Goal: Check status: Check status

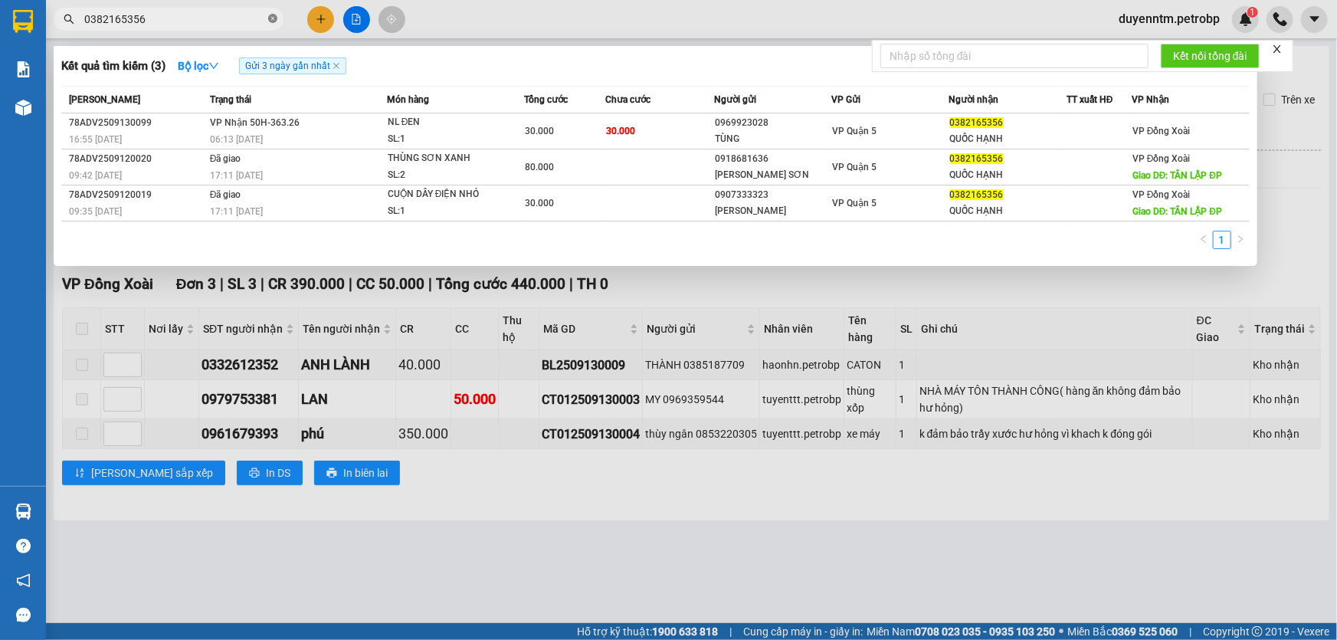
click at [274, 15] on icon "close-circle" at bounding box center [272, 18] width 9 height 9
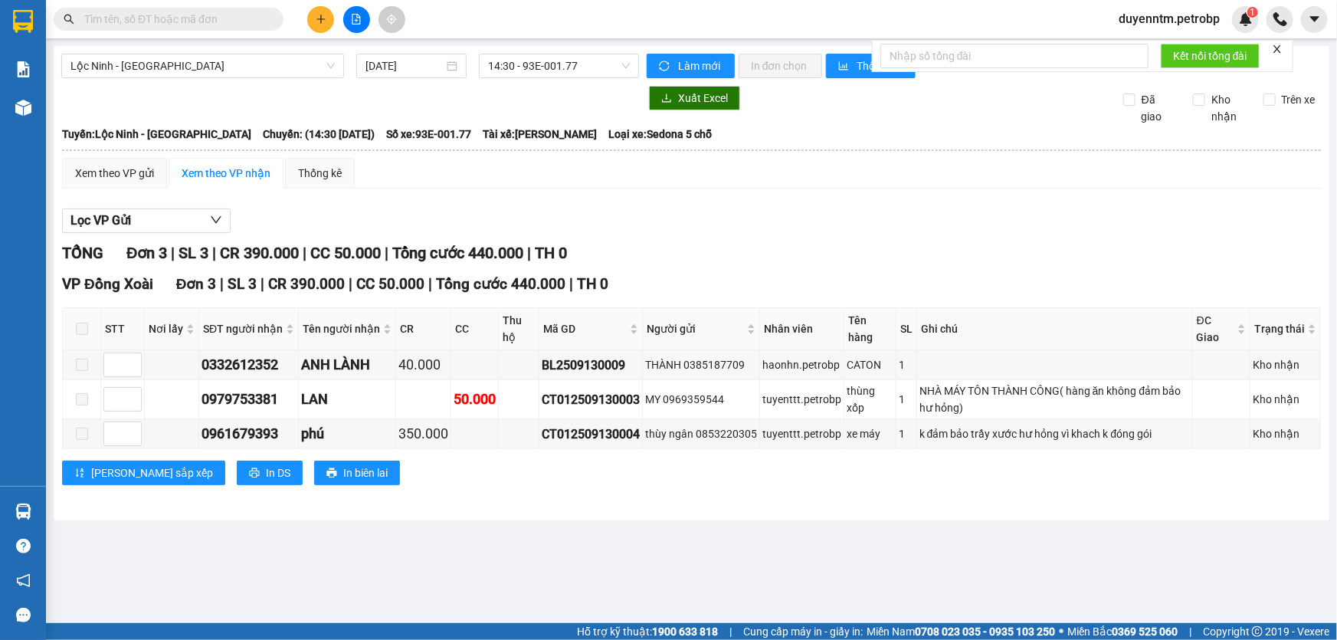
click at [257, 22] on input "text" at bounding box center [174, 19] width 181 height 17
click at [238, 21] on input "text" at bounding box center [174, 19] width 181 height 17
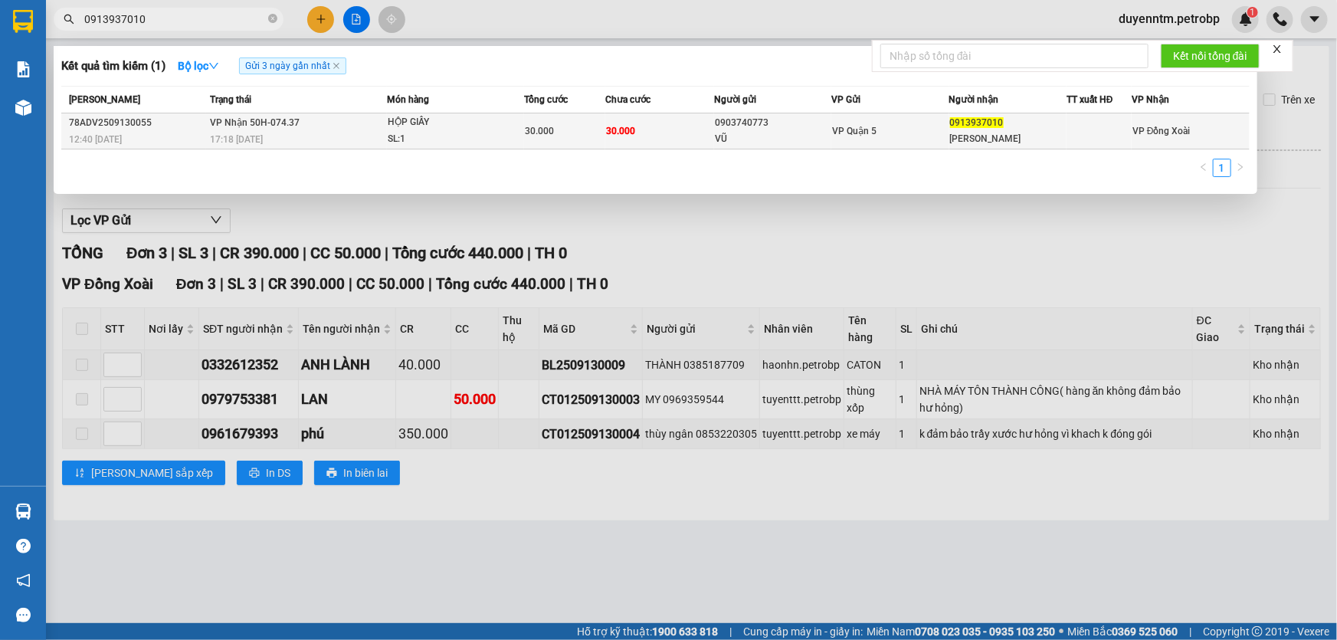
type input "0913937010"
click at [410, 121] on div "HỘP GIẤY" at bounding box center [445, 122] width 115 height 17
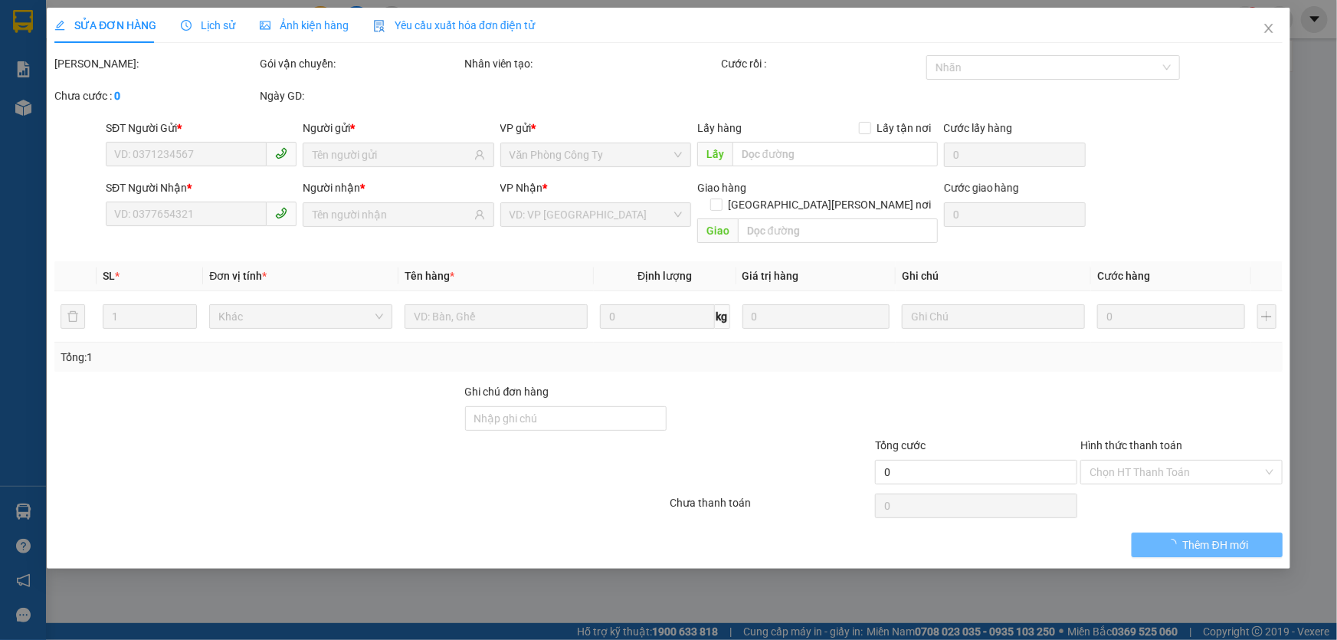
type input "0903740773"
type input "VŨ"
type input "0913937010"
type input "[PERSON_NAME]"
type input "30.000"
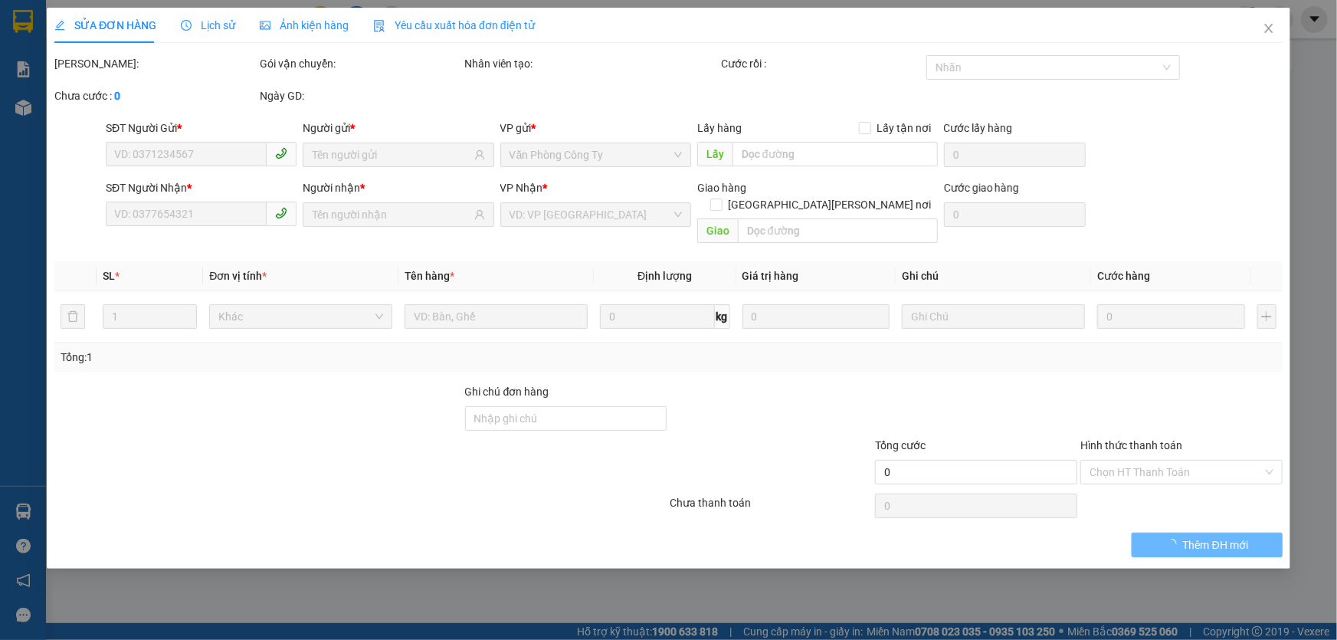
type input "30.000"
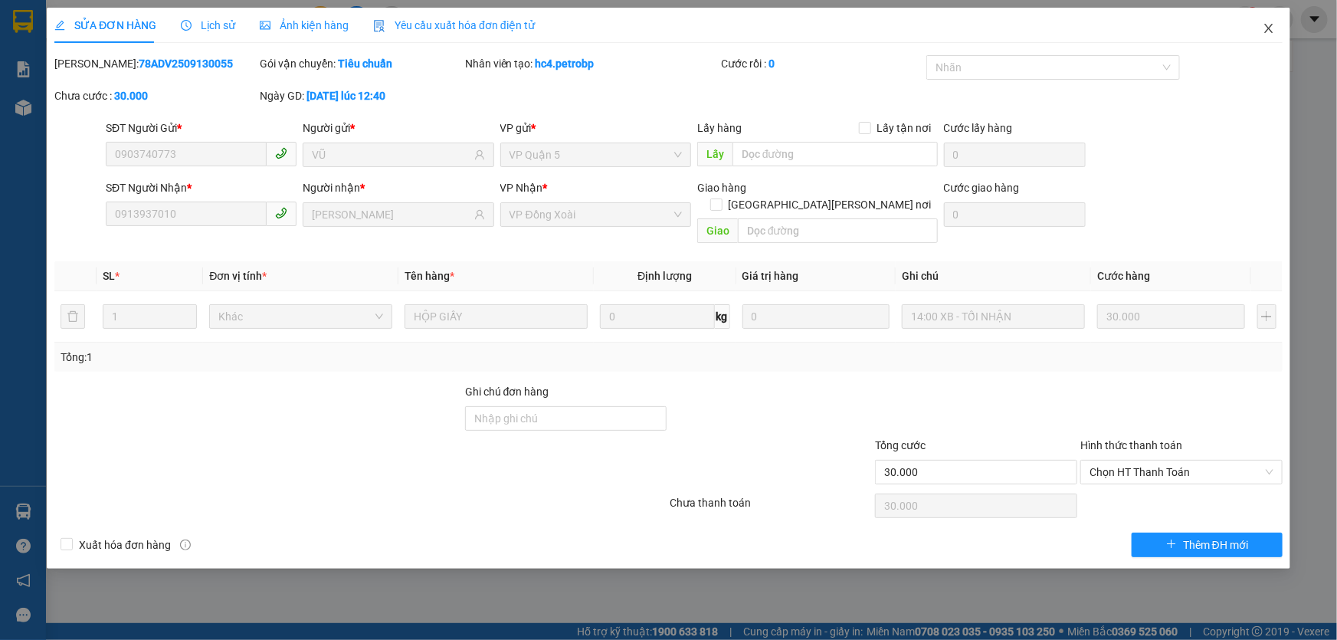
click at [1255, 27] on span "Close" at bounding box center [1269, 29] width 43 height 43
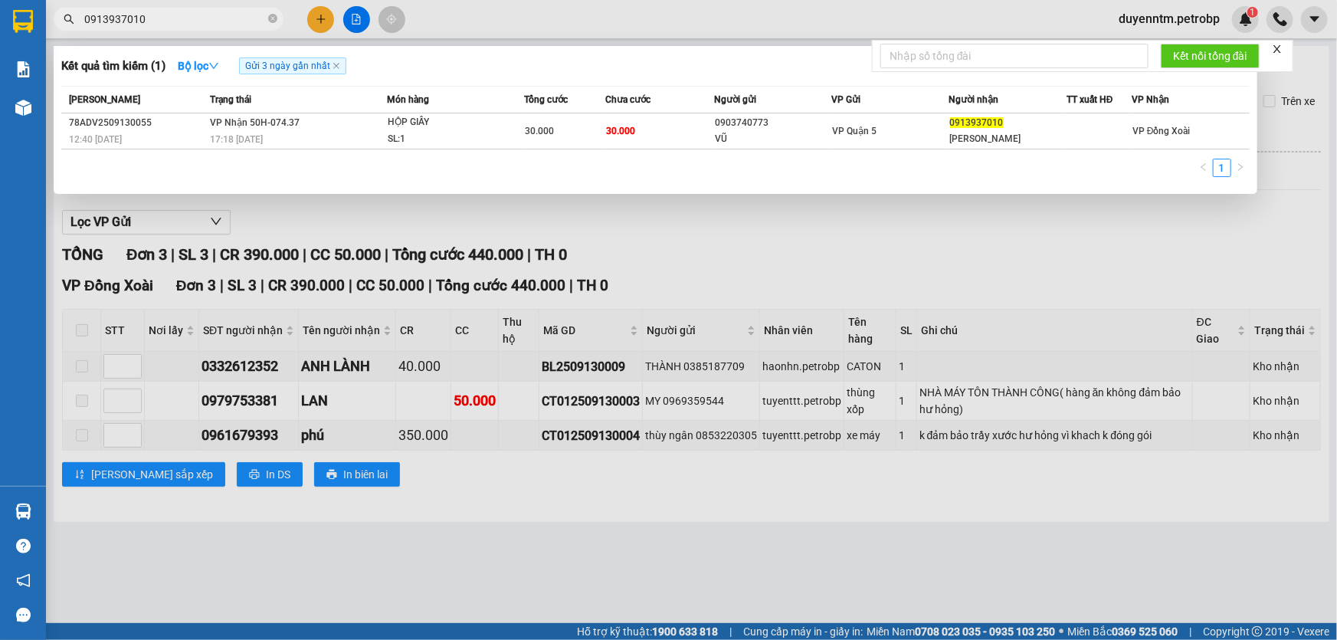
click at [192, 15] on input "0913937010" at bounding box center [174, 19] width 181 height 17
click at [276, 17] on icon "close-circle" at bounding box center [272, 18] width 9 height 9
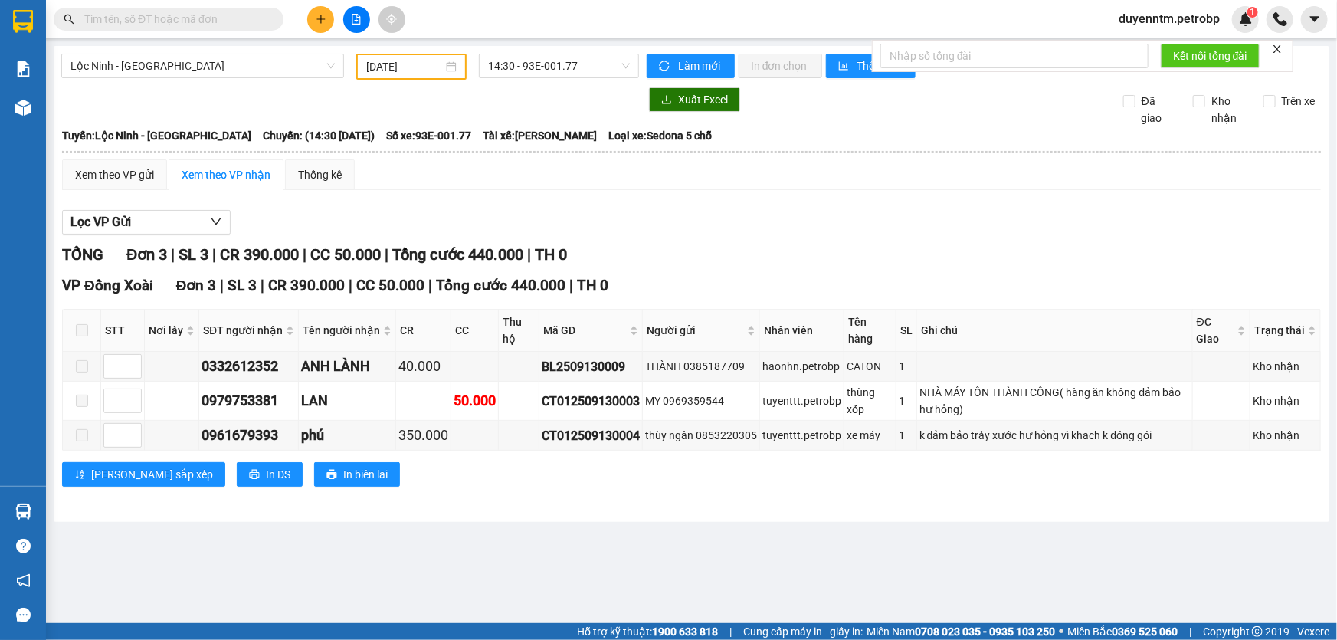
click at [233, 23] on input "text" at bounding box center [174, 19] width 181 height 17
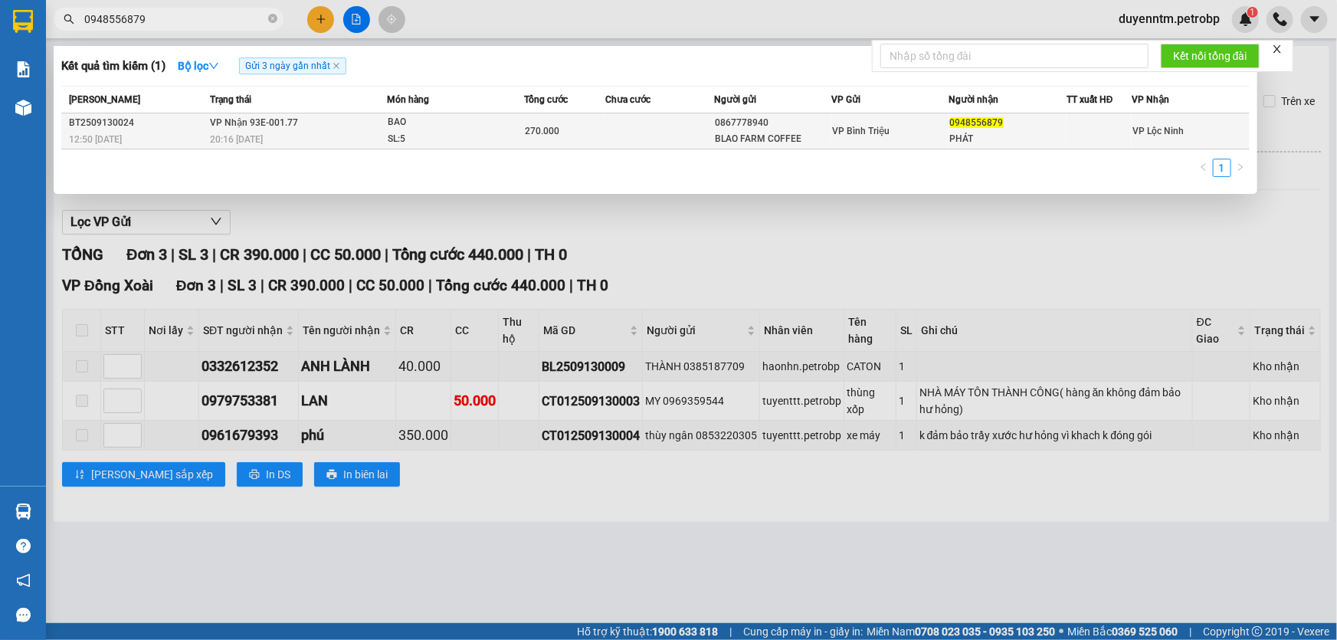
type input "0948556879"
click at [404, 120] on div "BAO" at bounding box center [445, 122] width 115 height 17
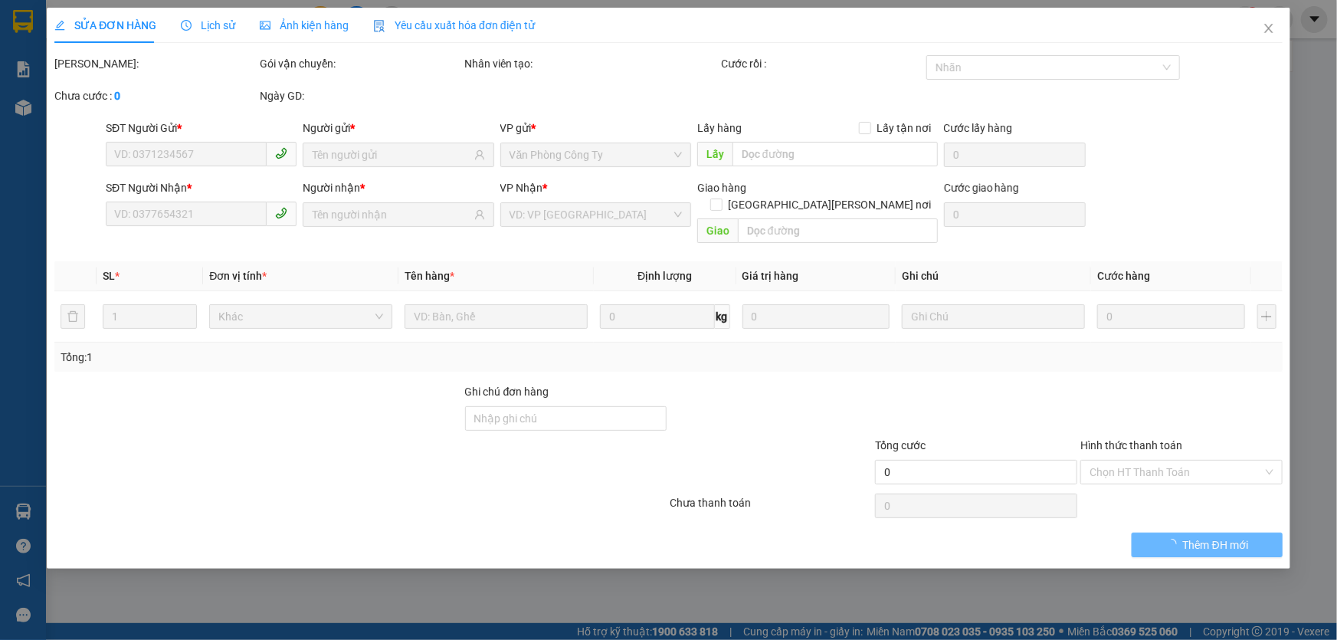
type input "0867778940"
type input "BLAO FARM COFFEE"
type input "0948556879"
type input "PHÁT"
type input "270.000"
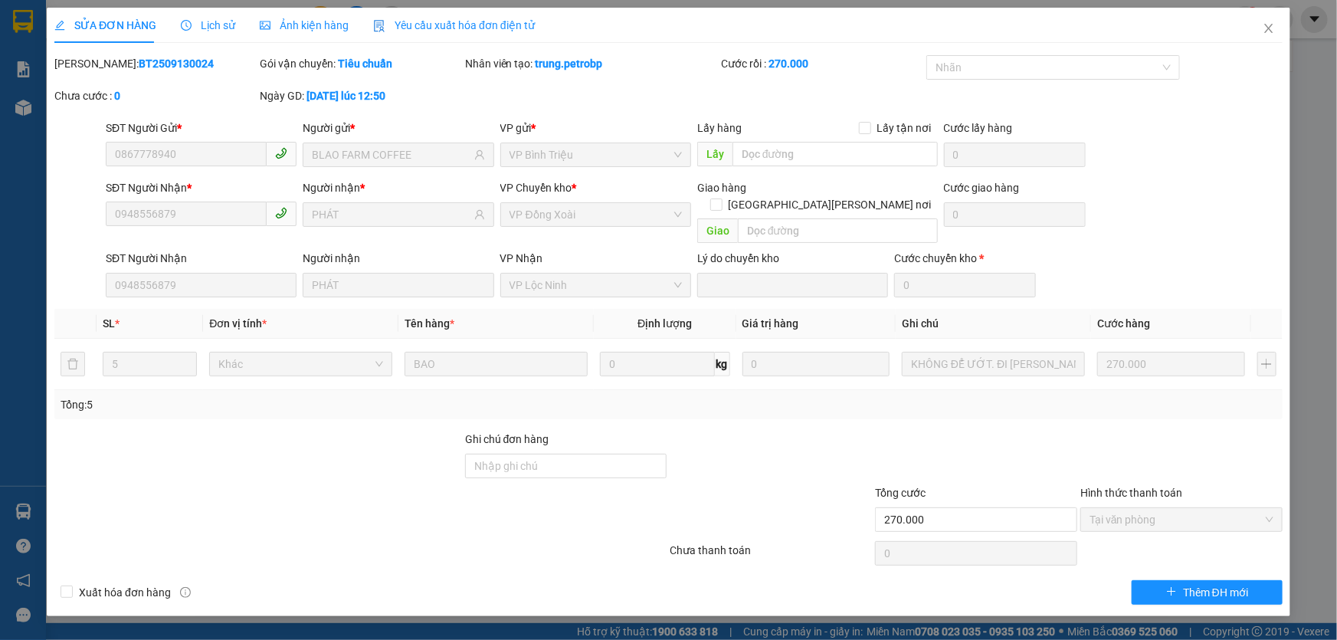
drag, startPoint x: 972, startPoint y: 274, endPoint x: 1205, endPoint y: 74, distance: 306.9
click at [1198, 106] on div "[PERSON_NAME]: BT2509130024 Gói vận chuyển: [PERSON_NAME] [PERSON_NAME] tạo: [P…" at bounding box center [668, 87] width 1231 height 64
click at [1267, 27] on icon "close" at bounding box center [1268, 28] width 8 height 9
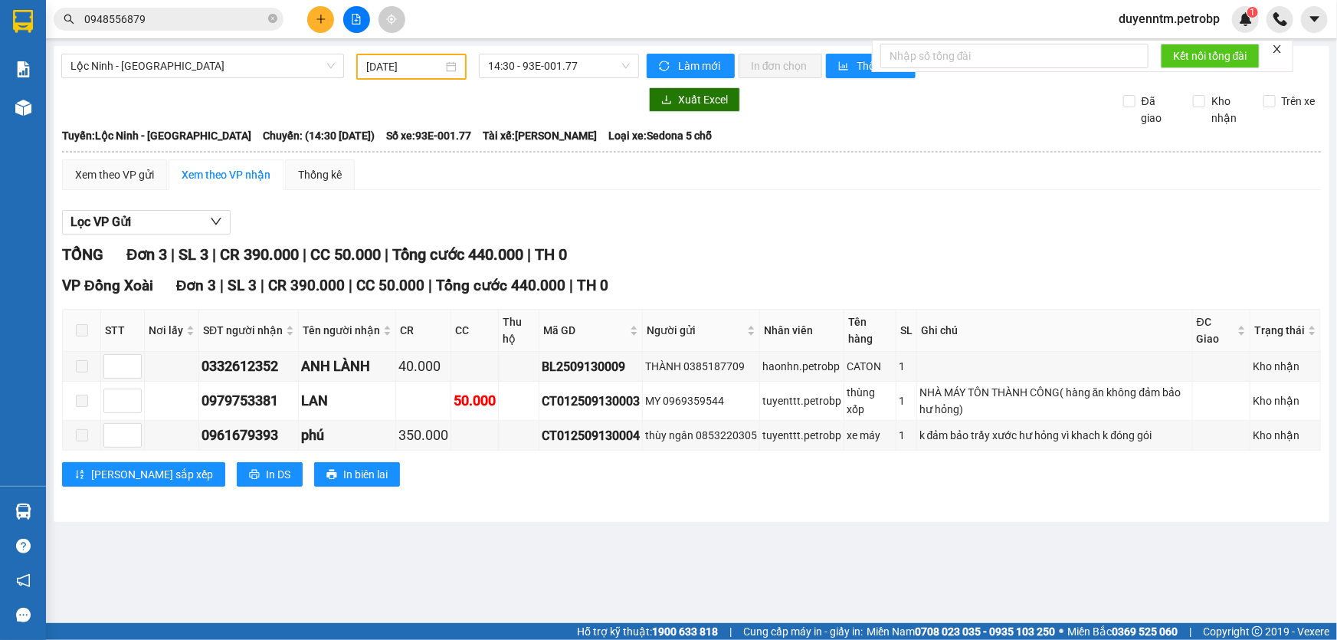
click at [189, 18] on input "0948556879" at bounding box center [174, 19] width 181 height 17
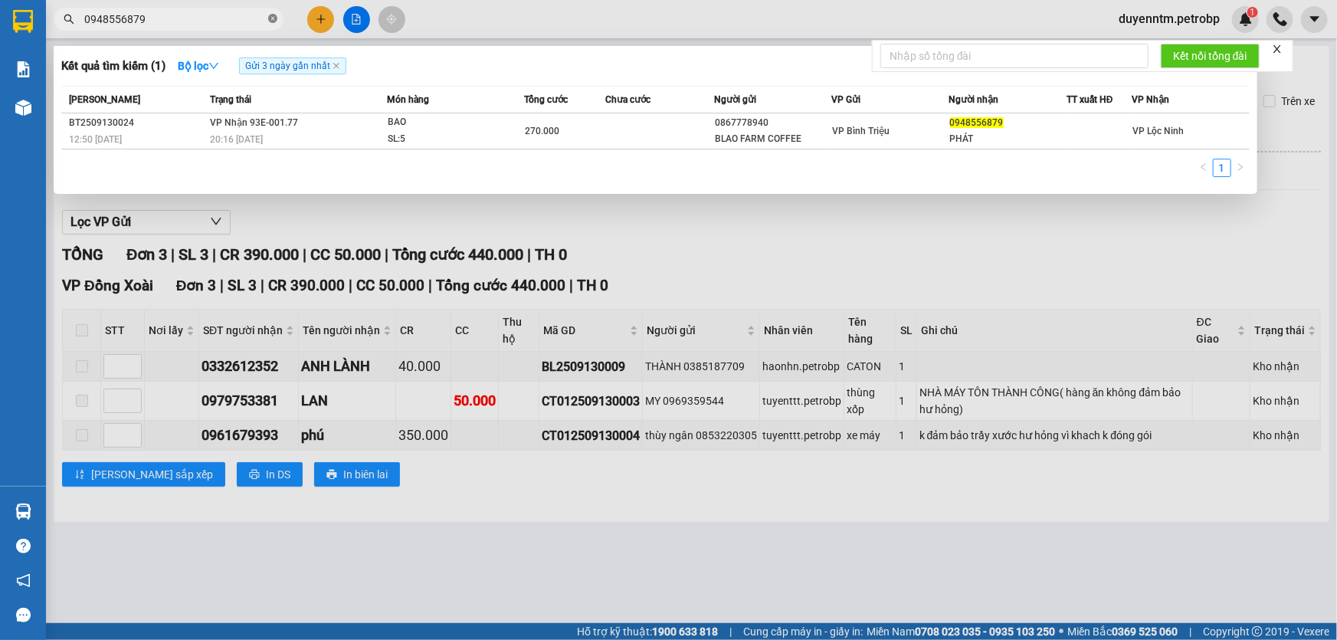
click at [275, 22] on icon "close-circle" at bounding box center [272, 18] width 9 height 9
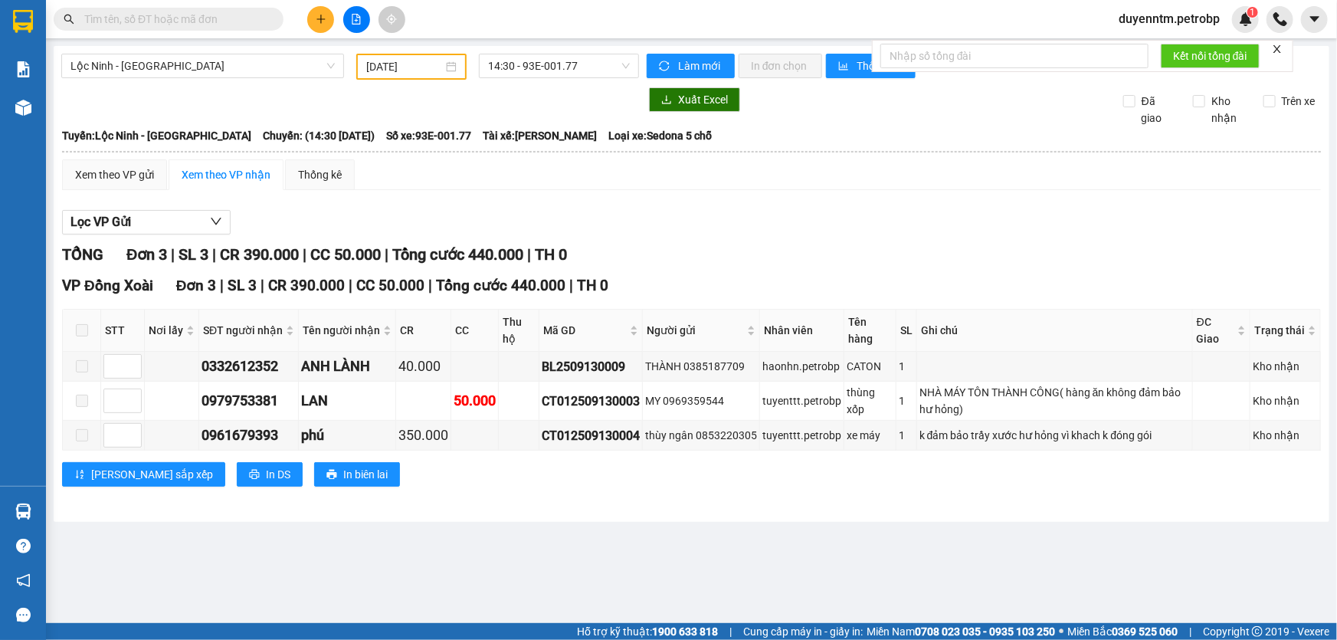
click at [221, 15] on input "text" at bounding box center [174, 19] width 181 height 17
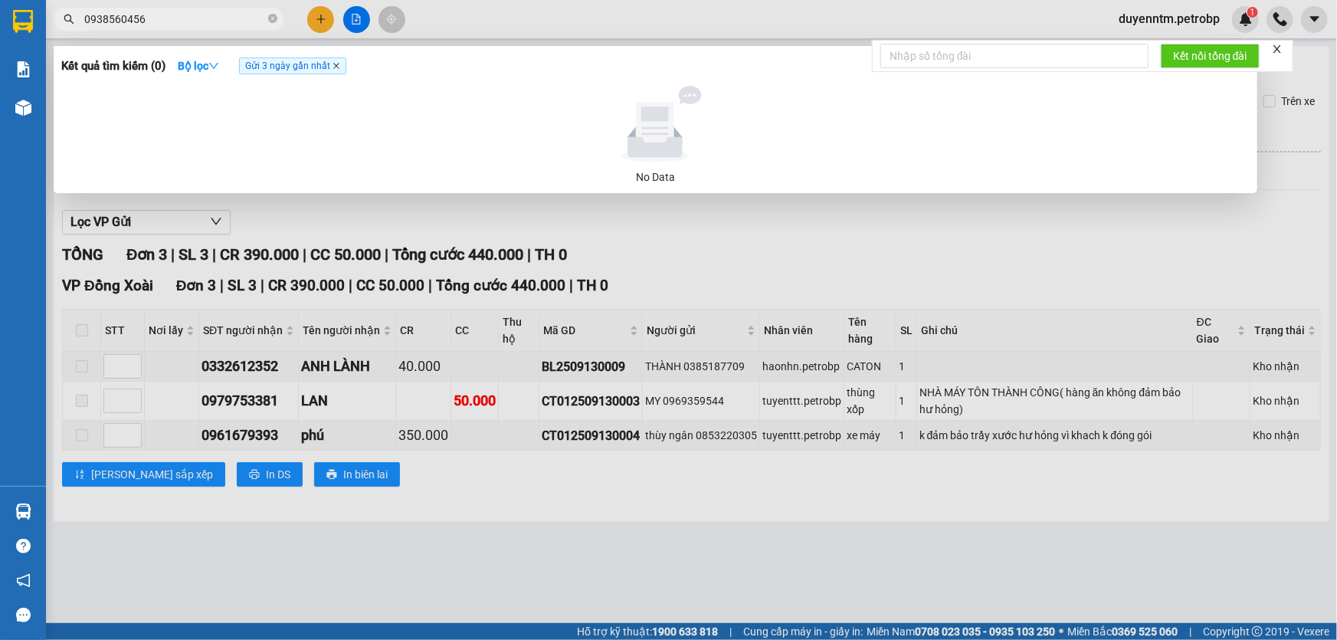
click at [340, 67] on icon "close" at bounding box center [337, 66] width 8 height 8
click at [105, 18] on input "0938560456" at bounding box center [174, 19] width 181 height 17
click at [120, 17] on input "0938560456" at bounding box center [174, 19] width 181 height 17
click at [138, 17] on input "0938580456" at bounding box center [174, 19] width 181 height 17
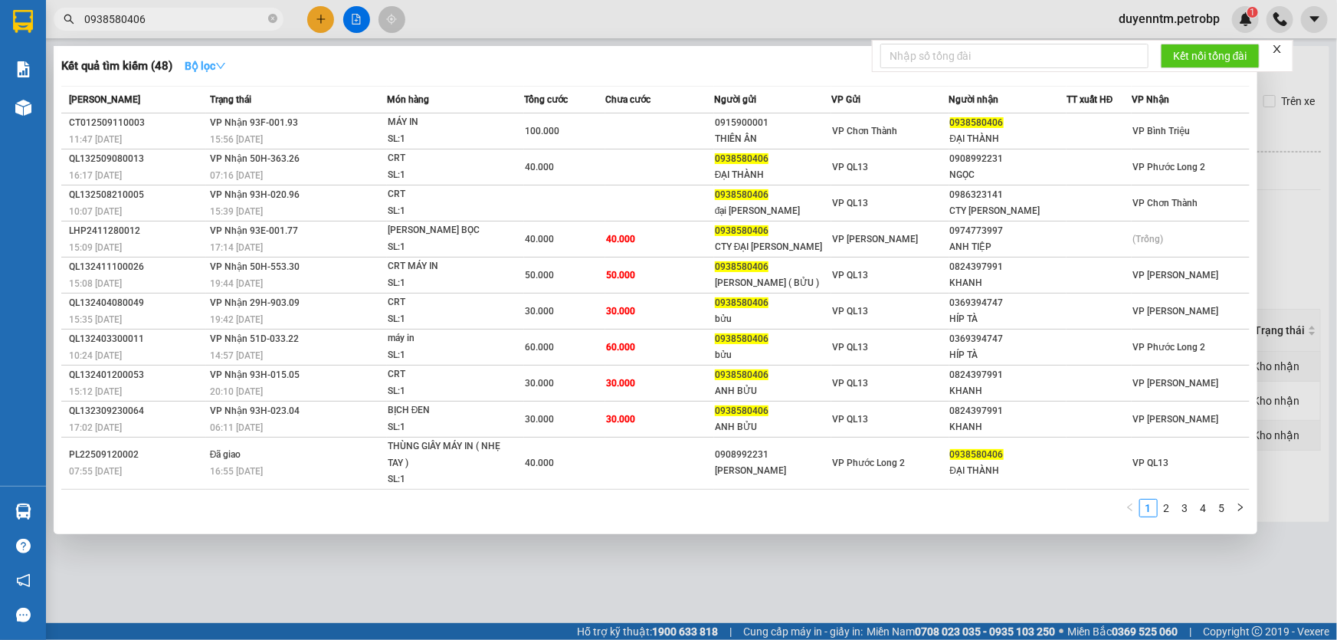
type input "0938580406"
click at [204, 61] on strong "Bộ lọc" at bounding box center [205, 66] width 41 height 12
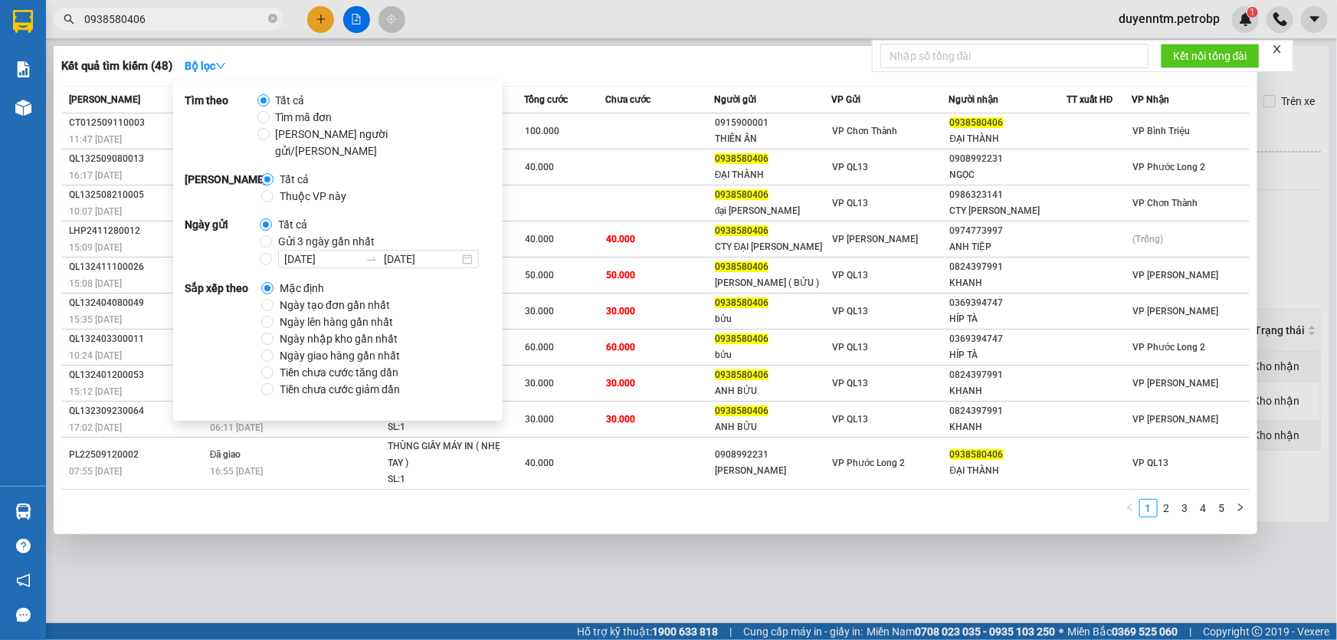
click at [322, 233] on span "Gửi 3 ngày gần nhất" at bounding box center [326, 241] width 109 height 17
click at [272, 235] on input "Gửi 3 ngày gần nhất" at bounding box center [266, 241] width 12 height 12
radio input "true"
radio input "false"
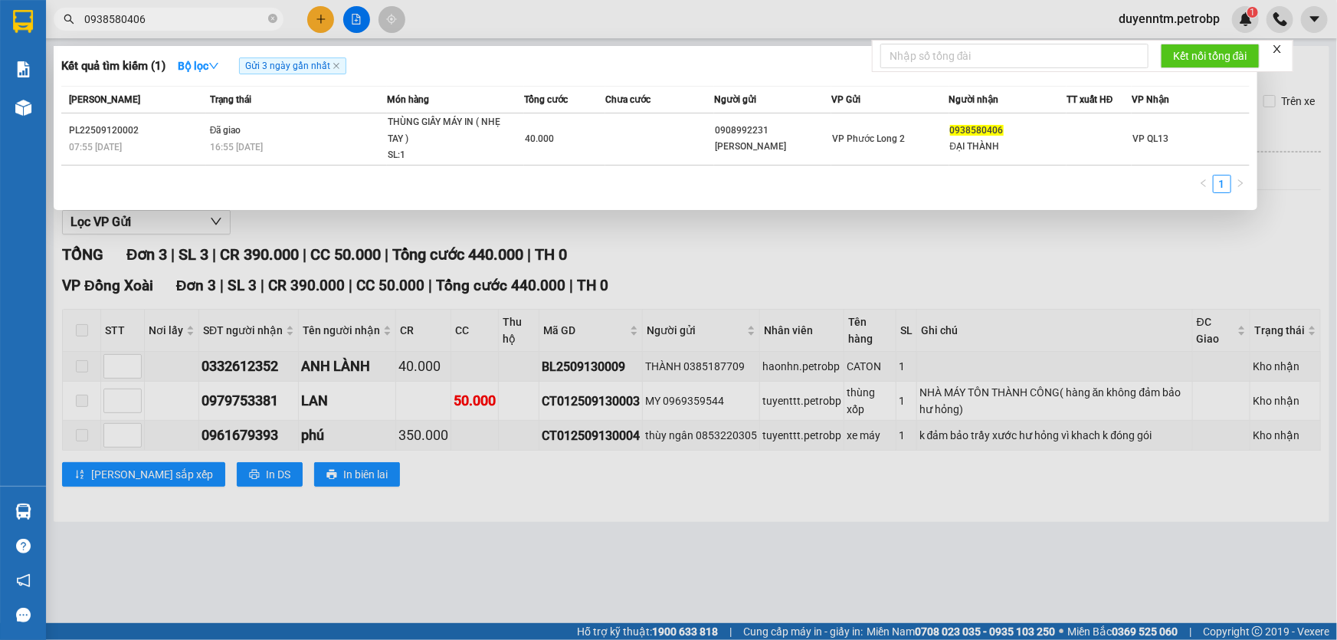
click at [536, 53] on div "Kết quả [PERSON_NAME] ( 1 ) Bộ lọc Gửi 3 ngày gần nhất Mã ĐH Trạng thái Món hàn…" at bounding box center [656, 128] width 1204 height 164
click at [343, 67] on span "Gửi 3 ngày gần nhất" at bounding box center [292, 65] width 107 height 17
click at [339, 67] on icon "close" at bounding box center [336, 66] width 6 height 6
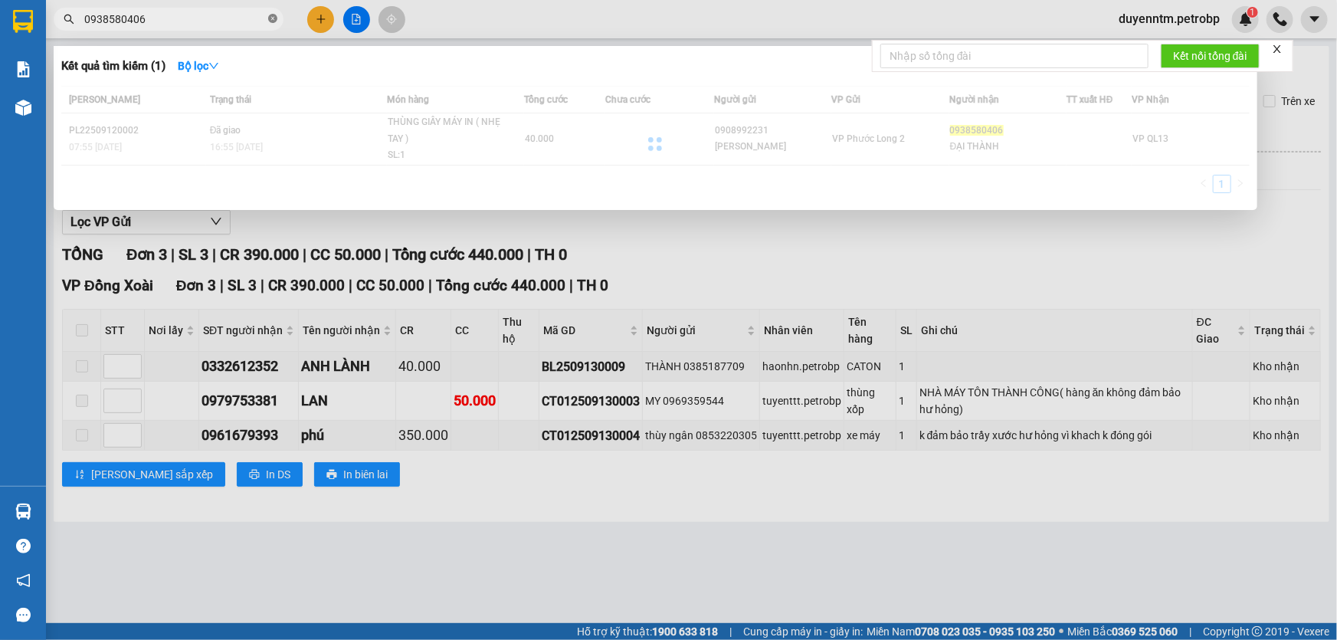
click at [272, 18] on icon "close-circle" at bounding box center [272, 18] width 9 height 9
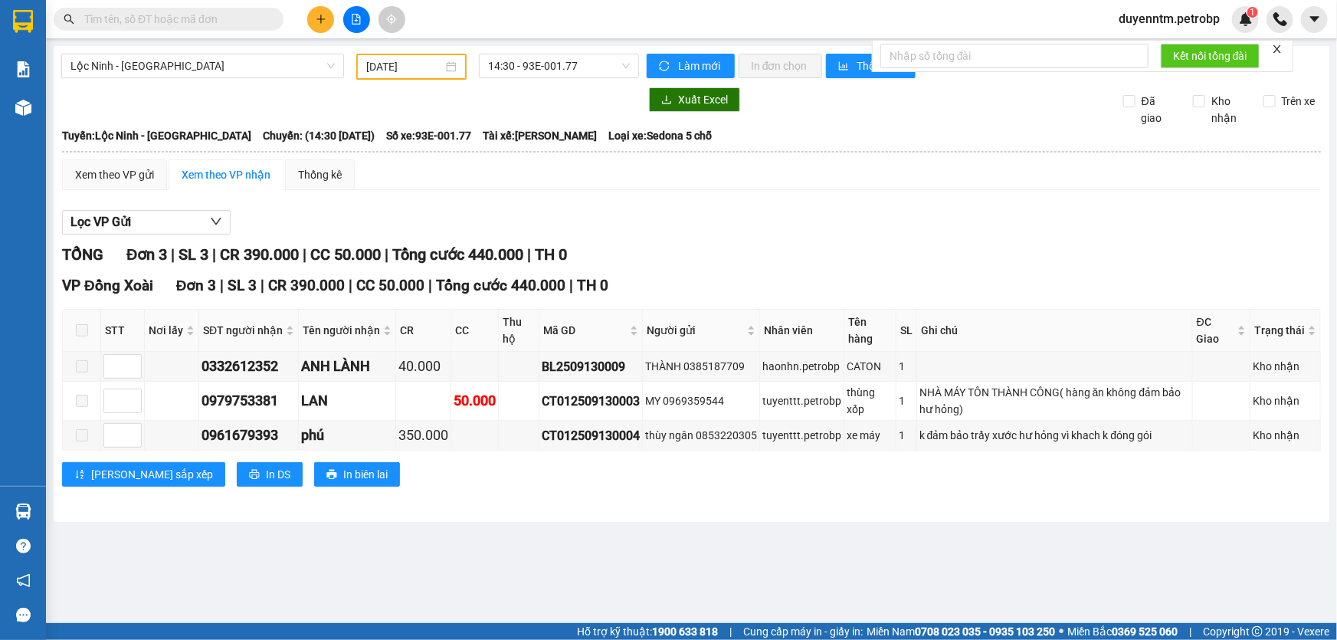
click at [230, 22] on input "text" at bounding box center [174, 19] width 181 height 17
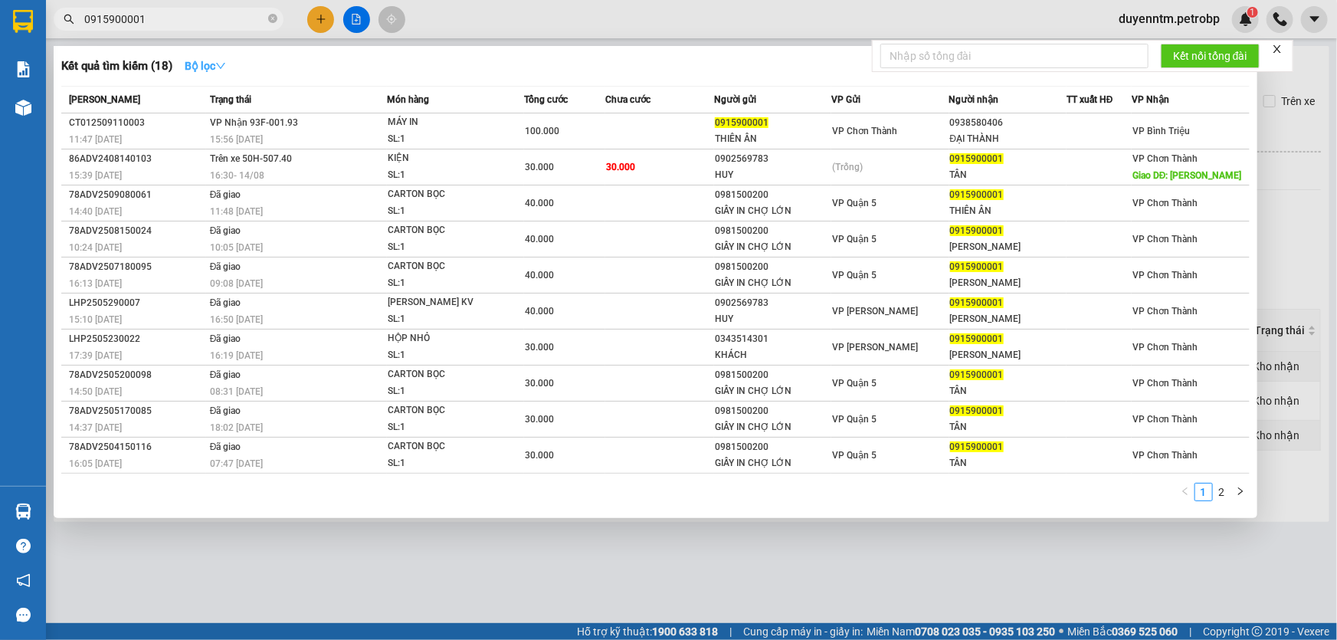
type input "0915900001"
click at [213, 68] on strong "Bộ lọc" at bounding box center [205, 66] width 41 height 12
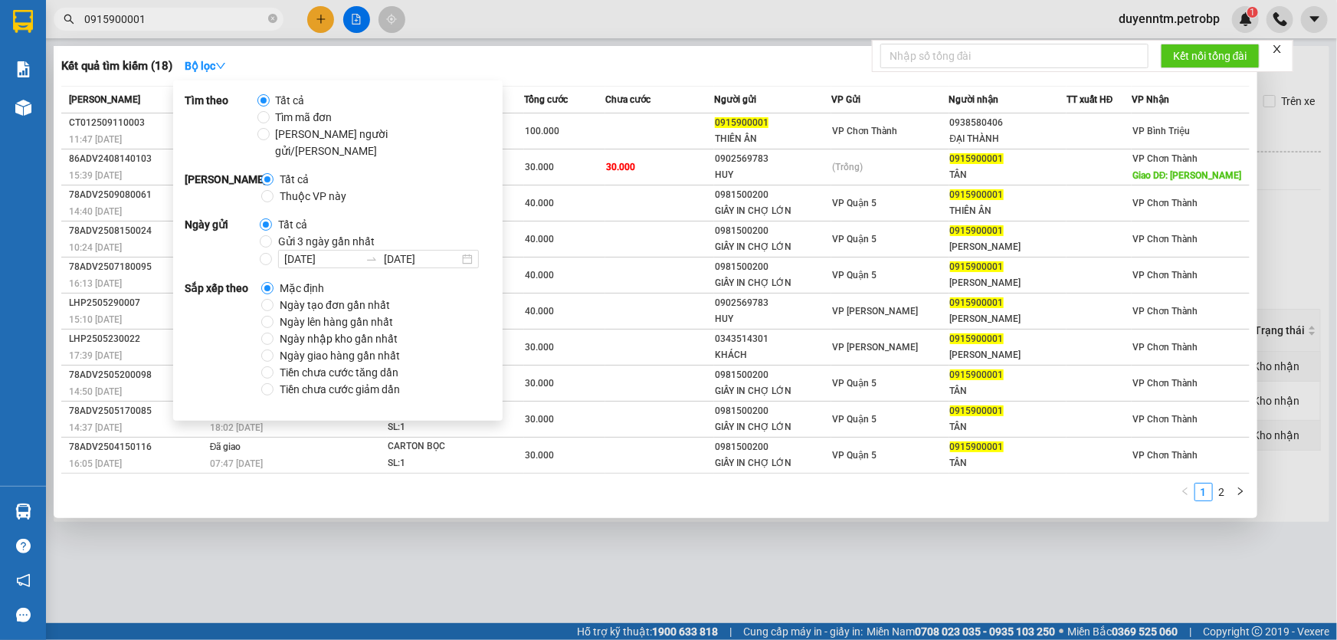
click at [303, 233] on span "Gửi 3 ngày gần nhất" at bounding box center [326, 241] width 109 height 17
click at [272, 235] on input "Gửi 3 ngày gần nhất" at bounding box center [266, 241] width 12 height 12
radio input "true"
radio input "false"
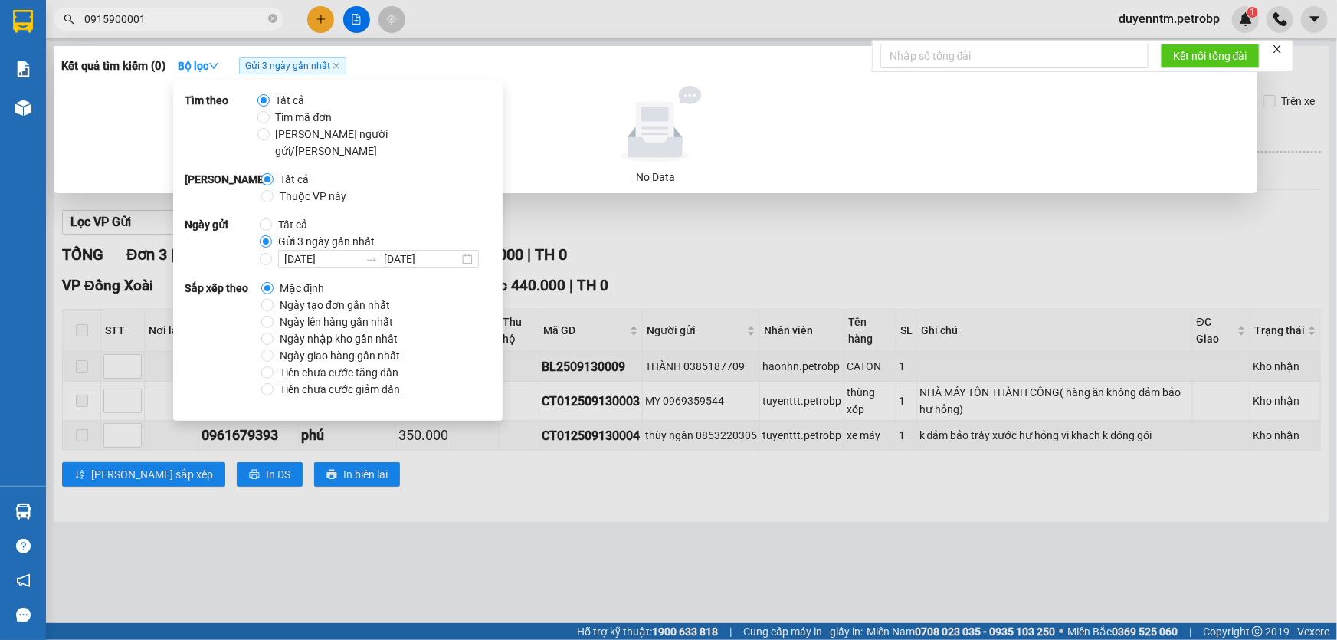
click at [444, 23] on div at bounding box center [668, 320] width 1337 height 640
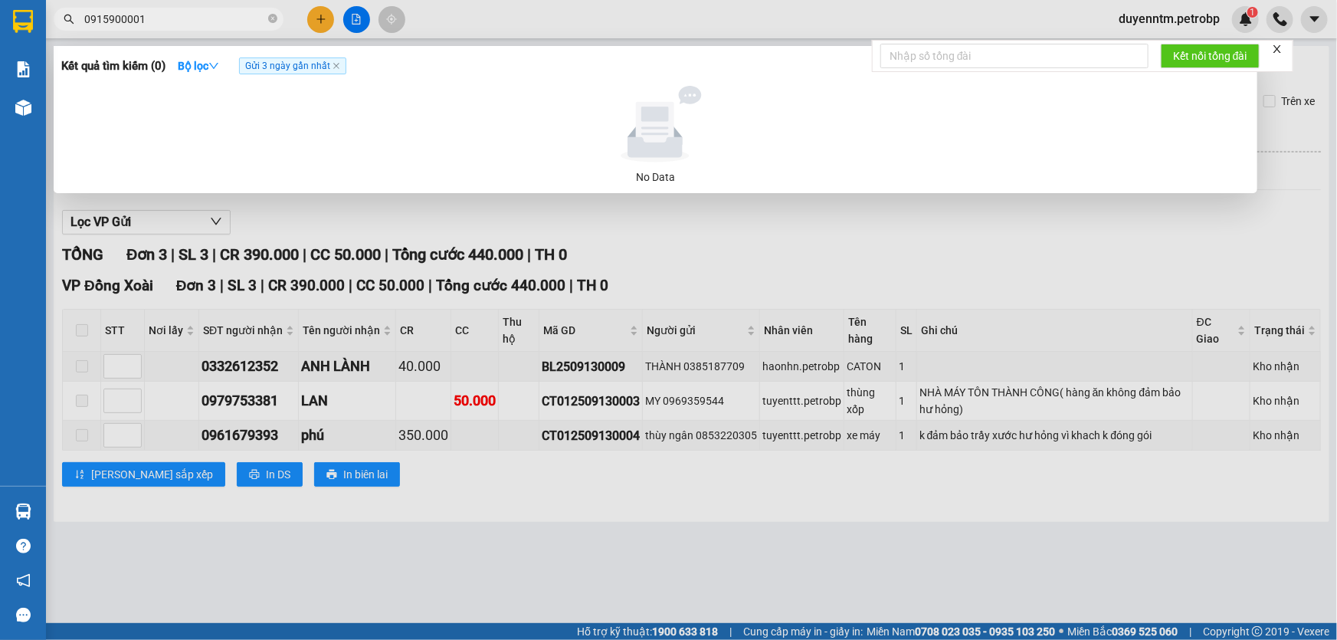
click at [215, 21] on input "0915900001" at bounding box center [174, 19] width 181 height 17
click at [339, 69] on icon "close" at bounding box center [336, 66] width 6 height 6
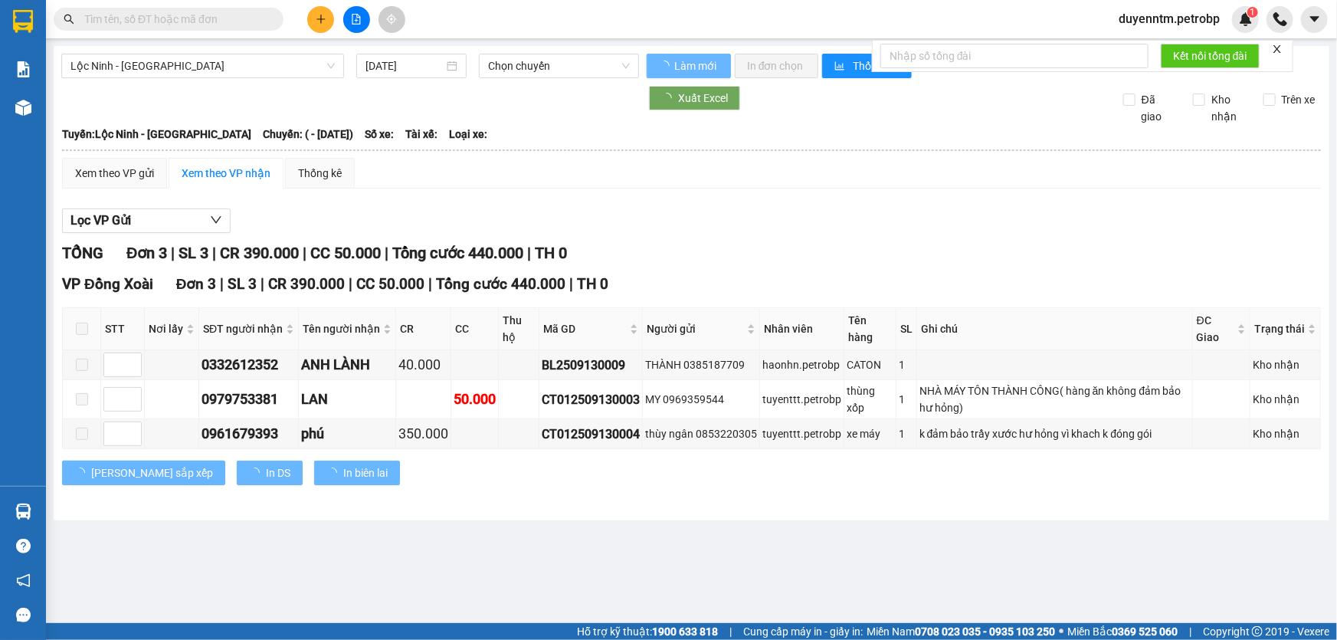
type input "[DATE]"
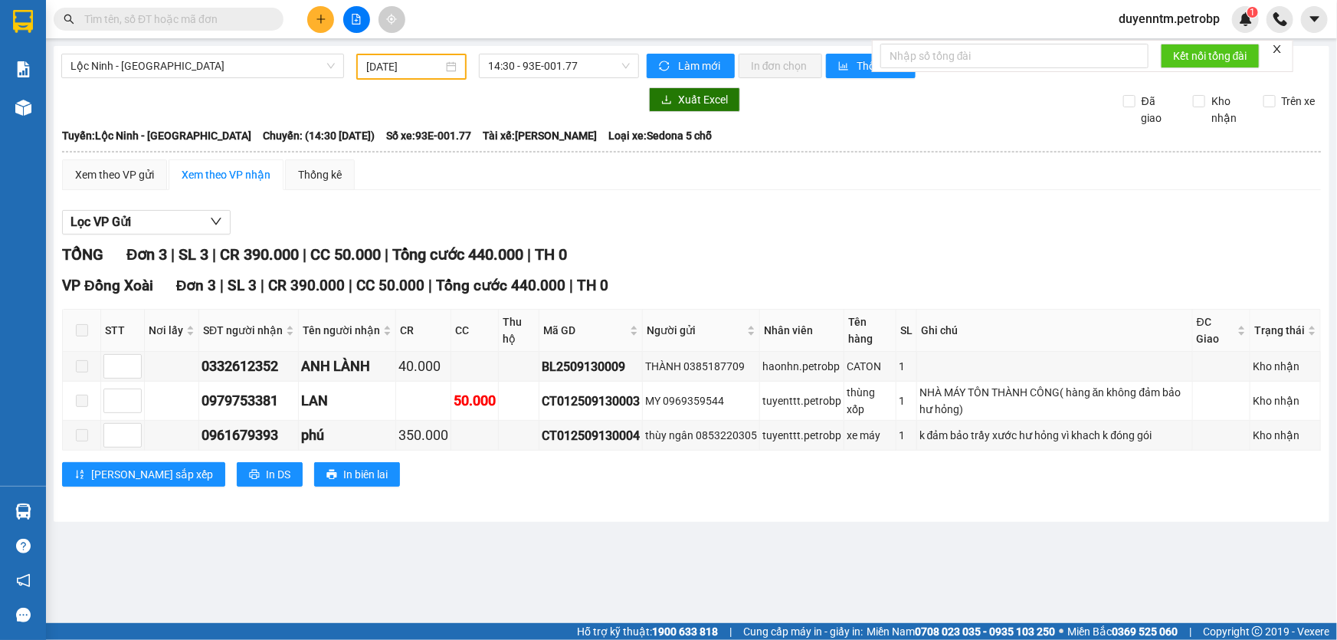
click at [184, 21] on input "text" at bounding box center [174, 19] width 181 height 17
click at [223, 21] on input "text" at bounding box center [174, 19] width 181 height 17
